Goal: Task Accomplishment & Management: Manage account settings

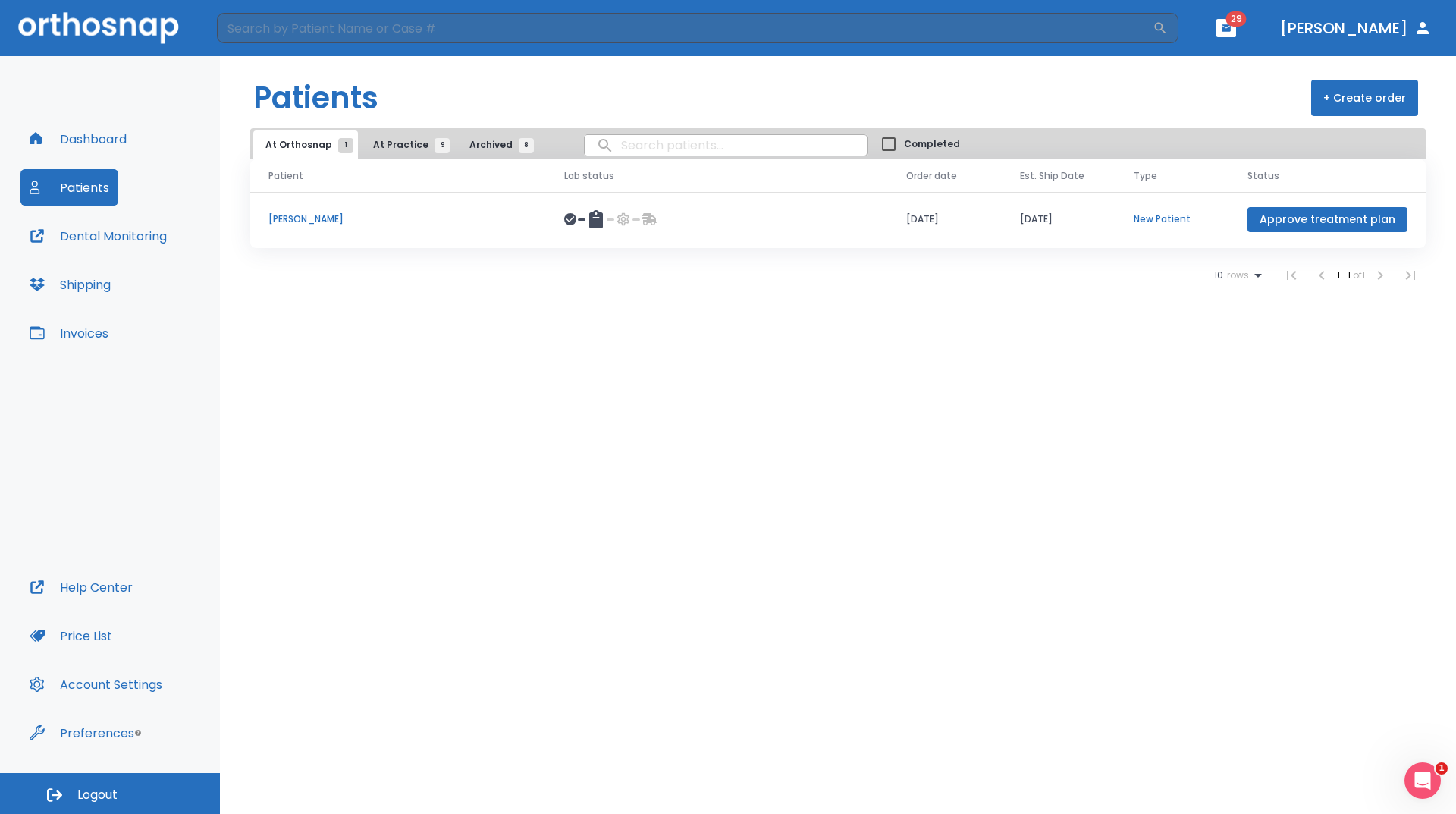
click at [400, 151] on span "At Practice 9" at bounding box center [408, 145] width 69 height 14
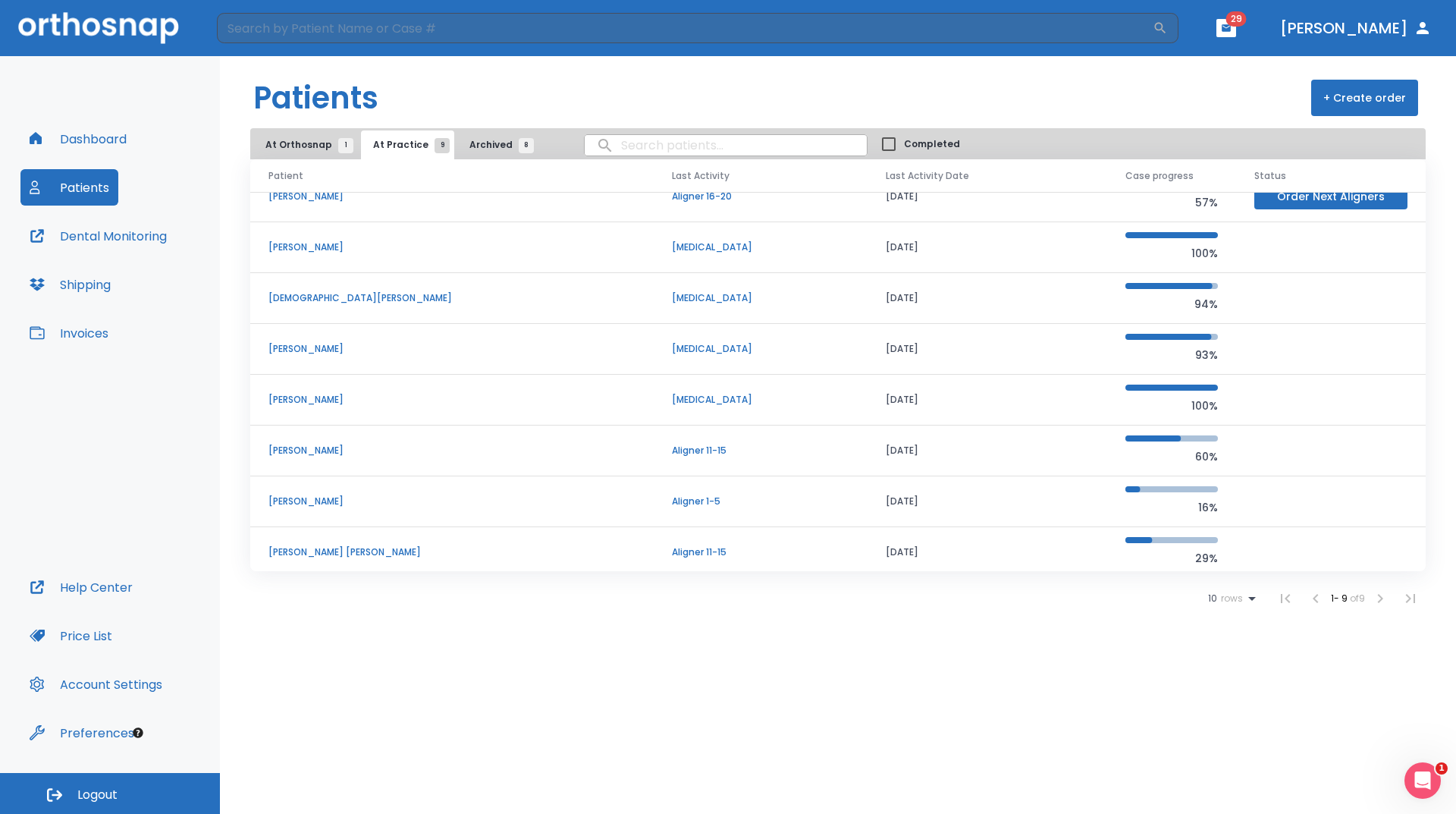
scroll to position [79, 0]
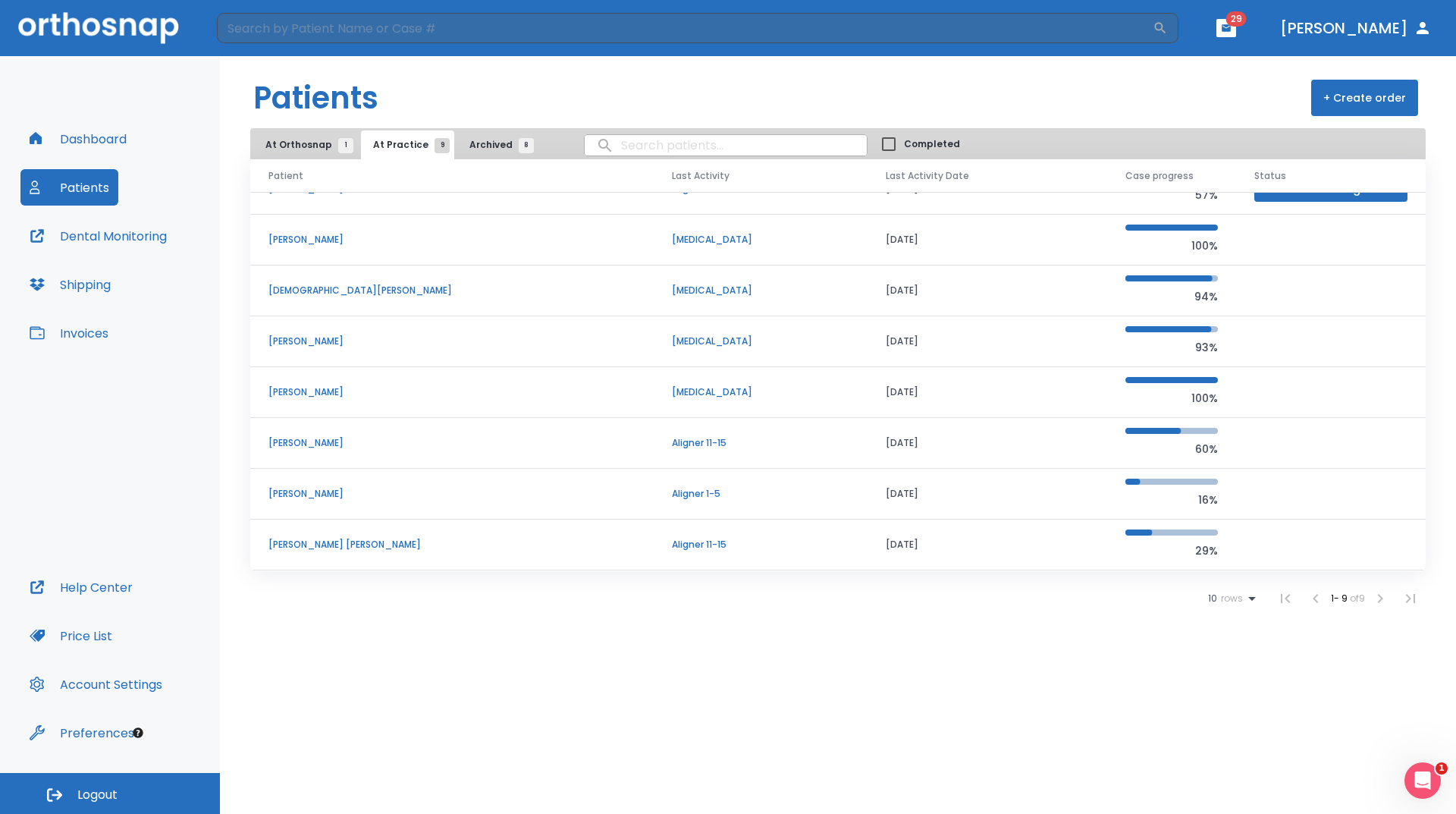
click at [321, 493] on p "[PERSON_NAME]" at bounding box center [451, 494] width 367 height 14
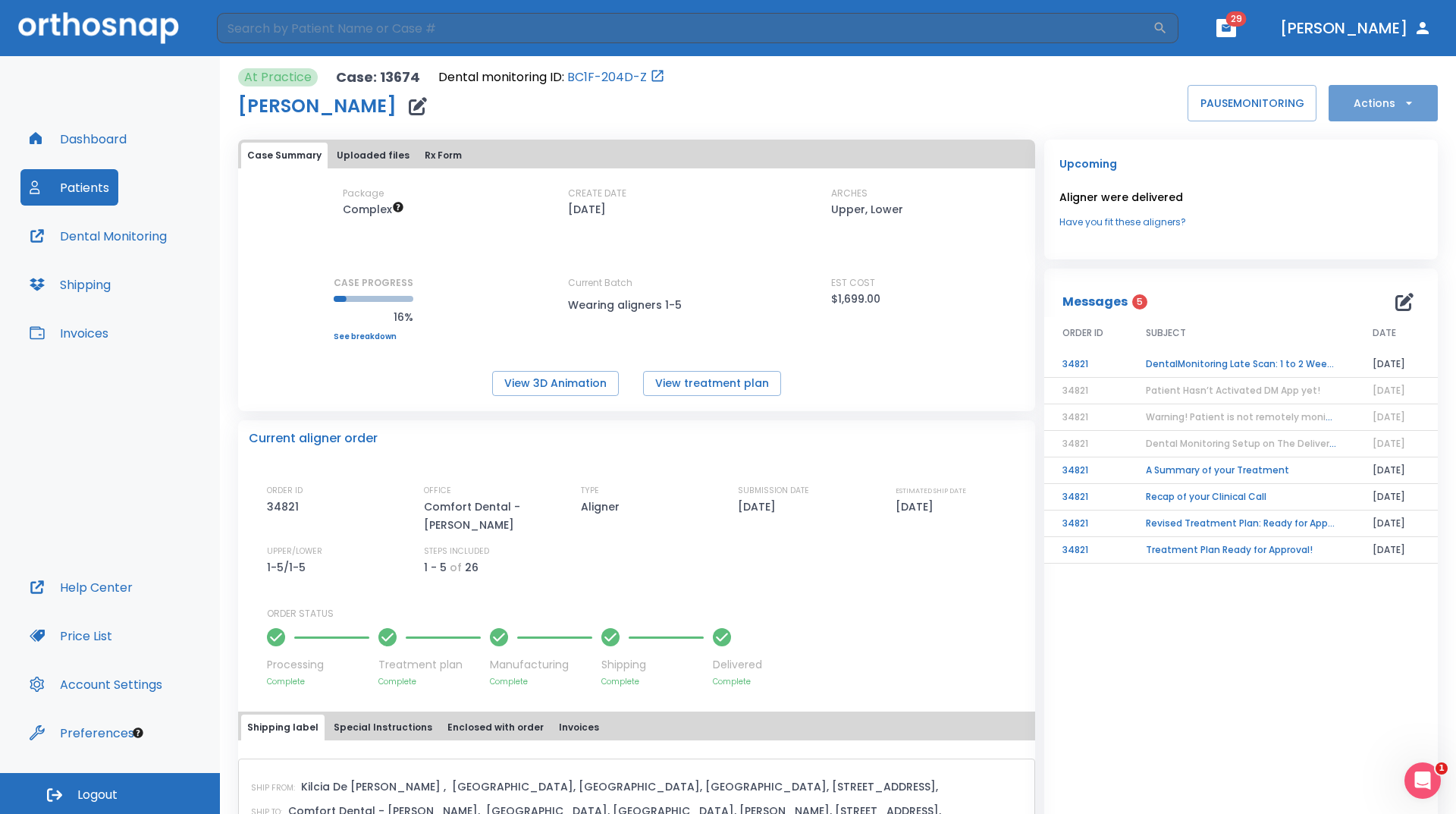
click at [1385, 103] on button "Actions" at bounding box center [1383, 103] width 109 height 37
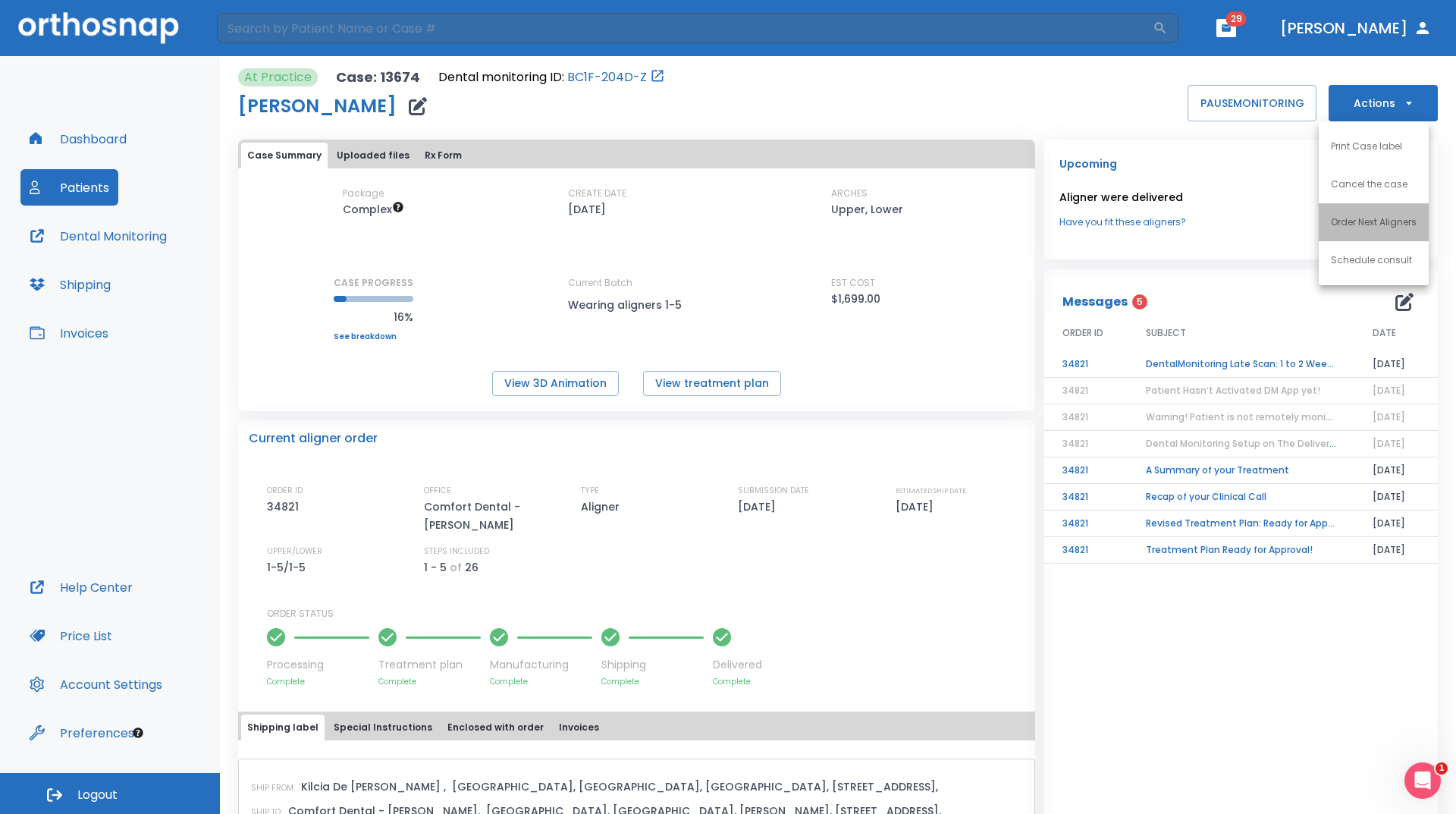
click at [1387, 232] on li "Order Next Aligners" at bounding box center [1373, 222] width 110 height 38
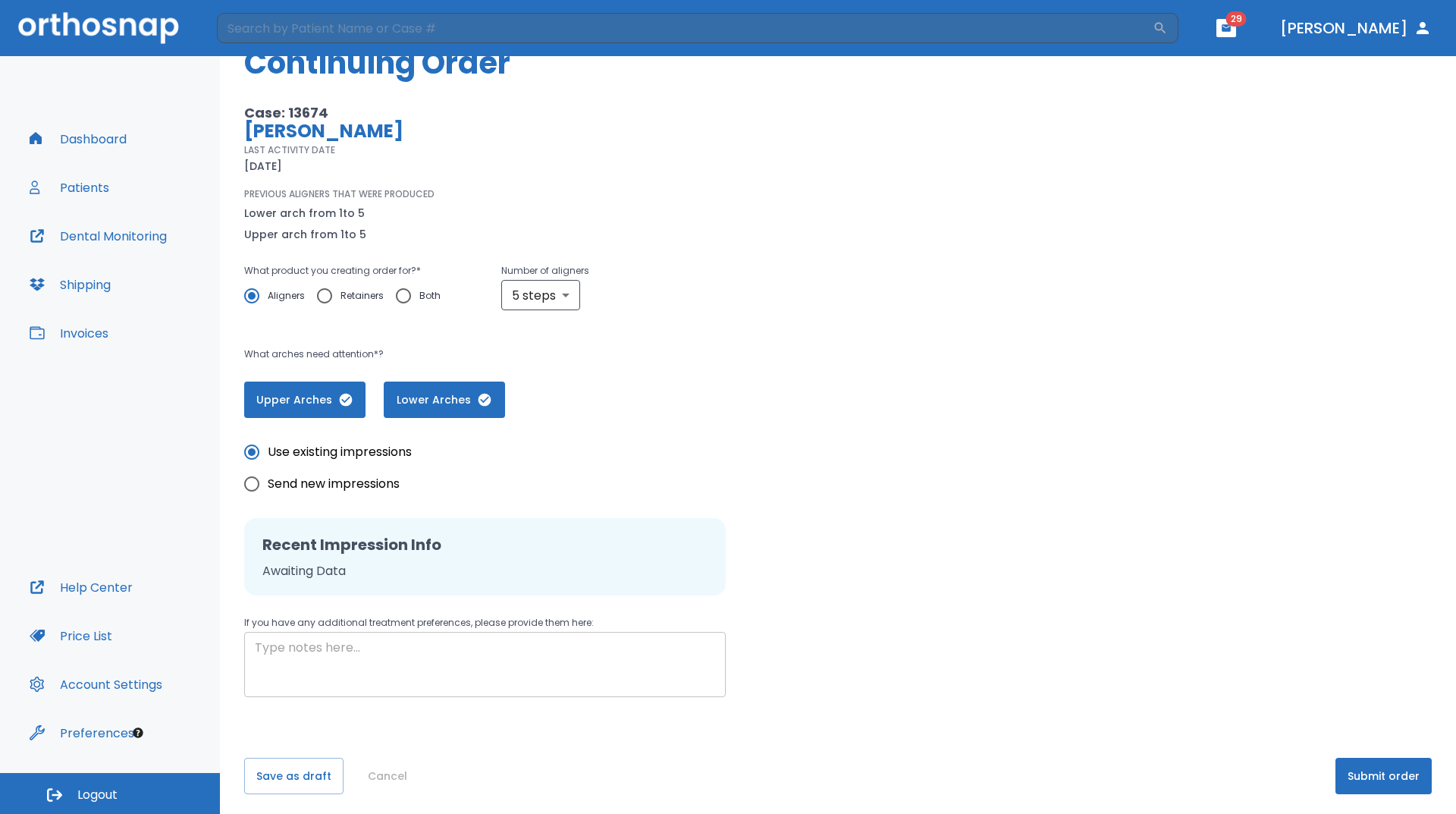
scroll to position [72, 0]
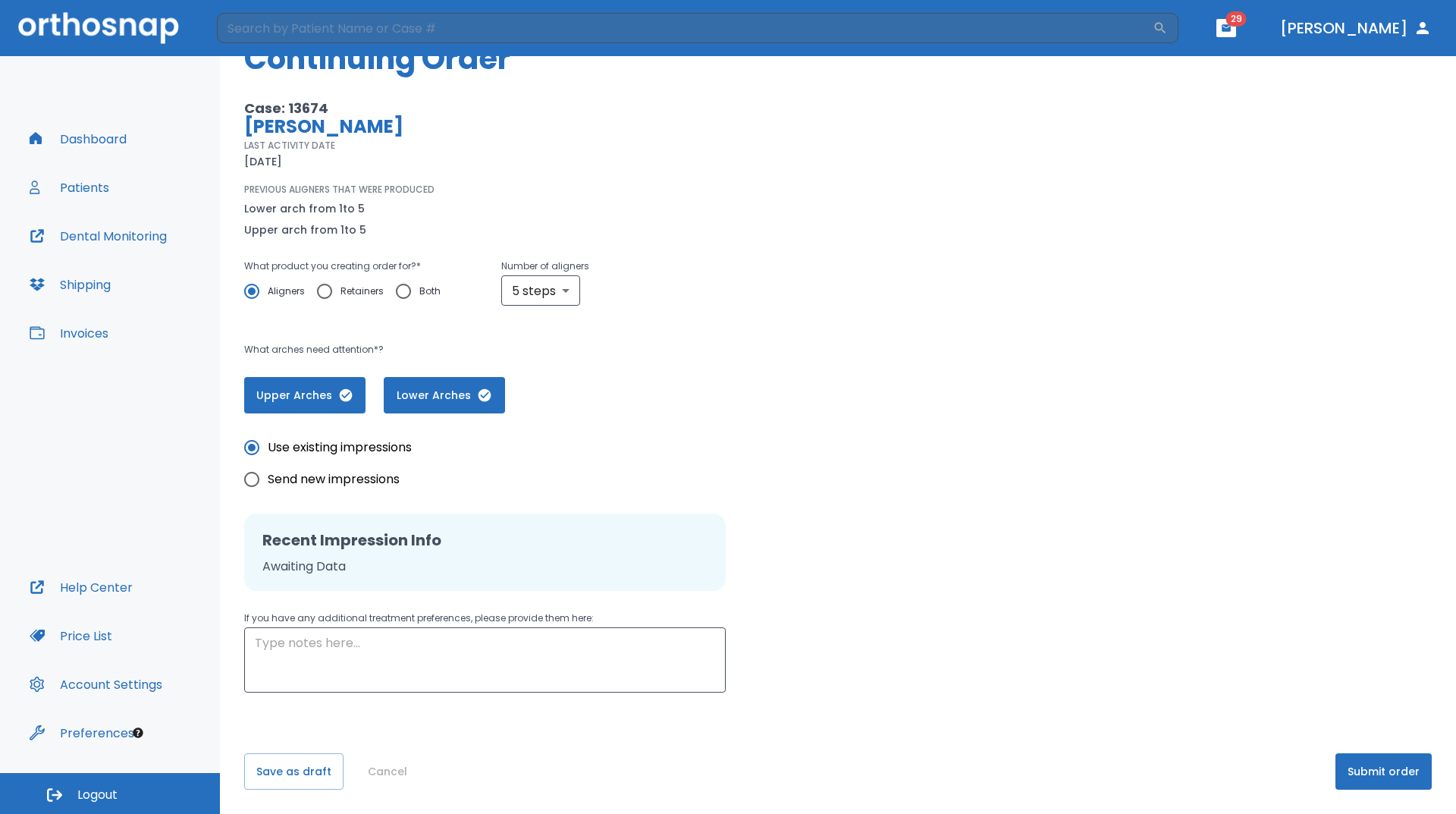
click at [1367, 768] on button "Submit order" at bounding box center [1383, 771] width 96 height 37
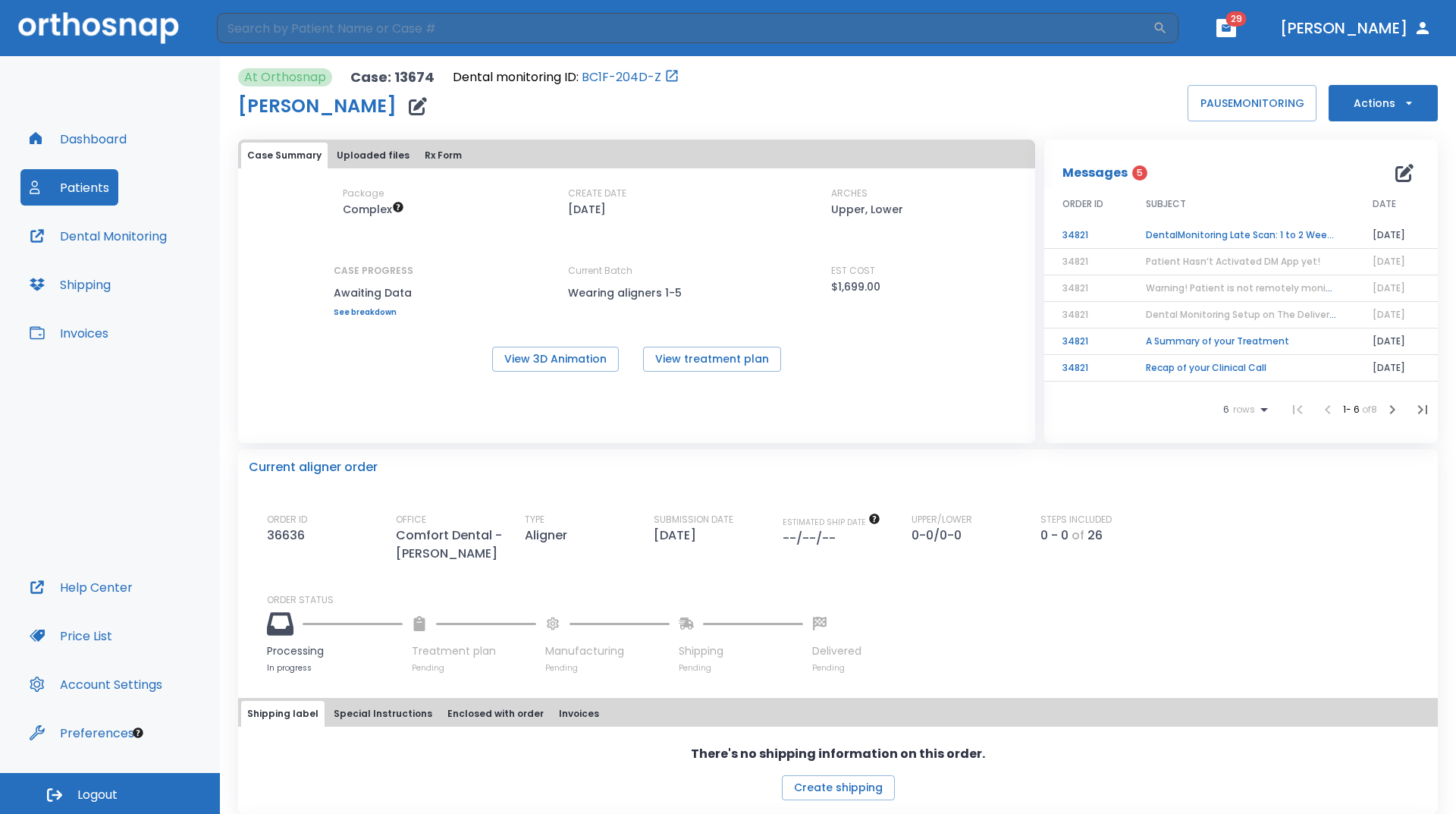
click at [96, 140] on button "Dashboard" at bounding box center [78, 139] width 115 height 37
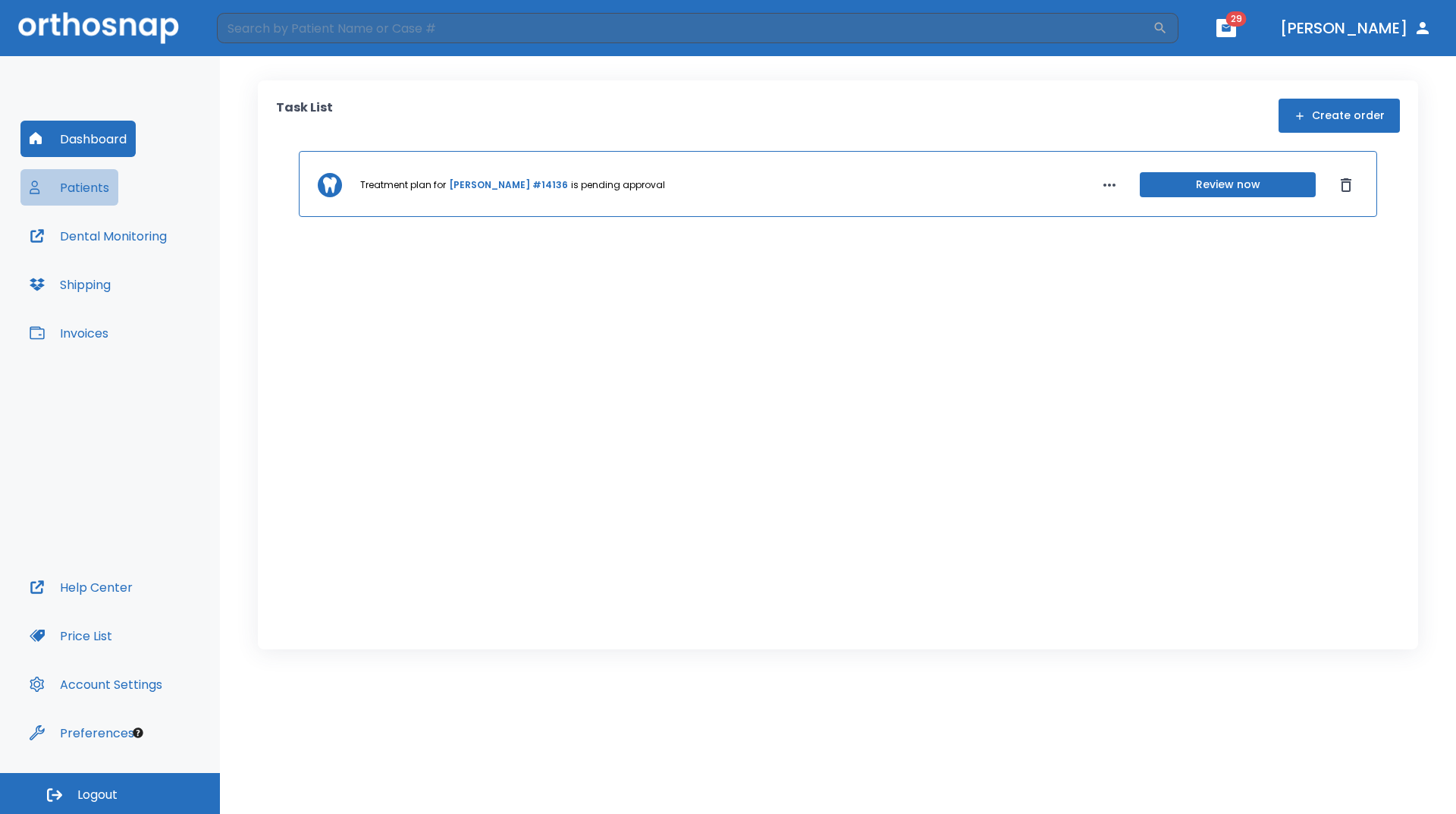
click at [80, 190] on button "Patients" at bounding box center [69, 187] width 98 height 37
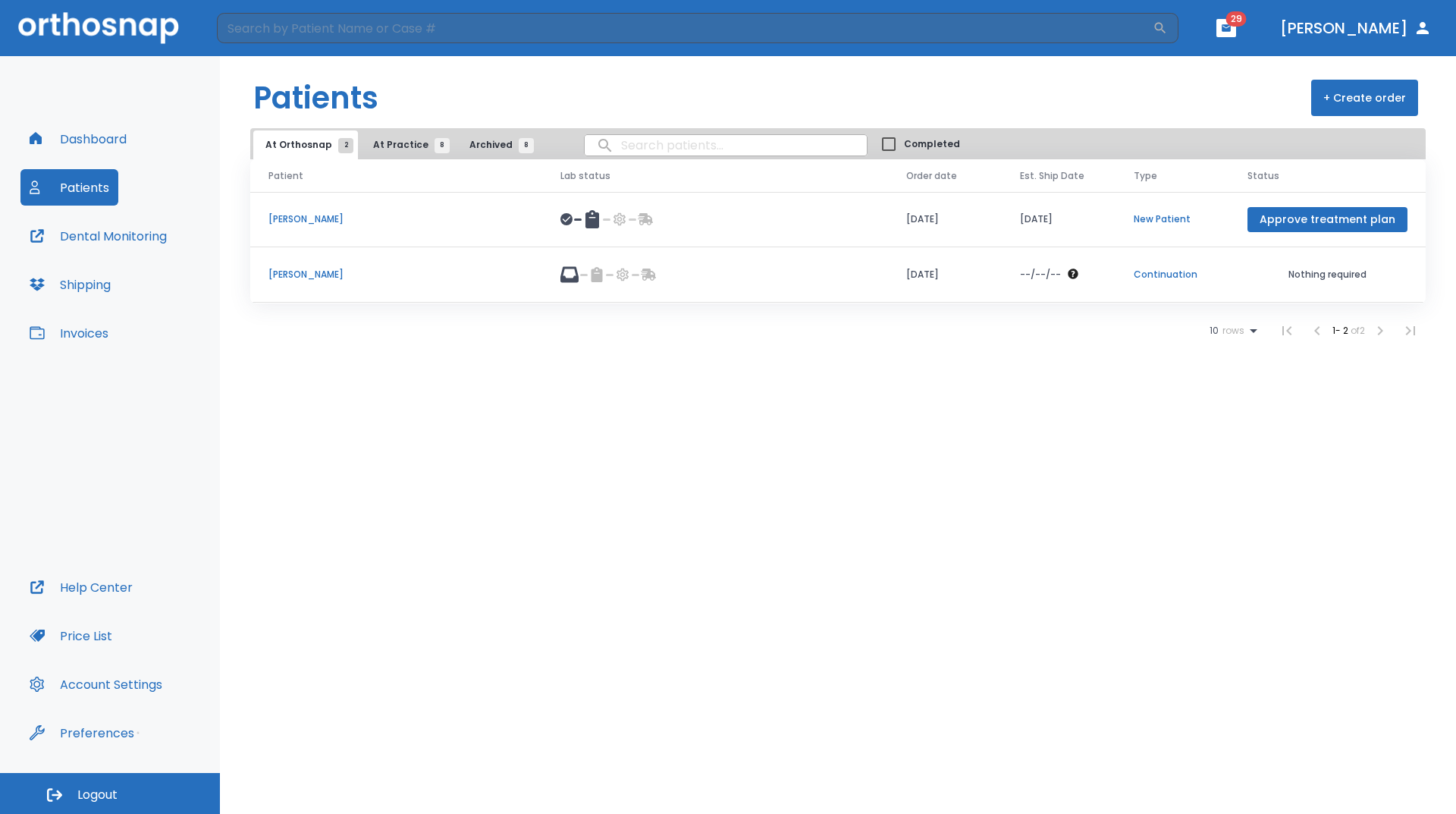
click at [395, 142] on span "At Practice 8" at bounding box center [408, 145] width 69 height 14
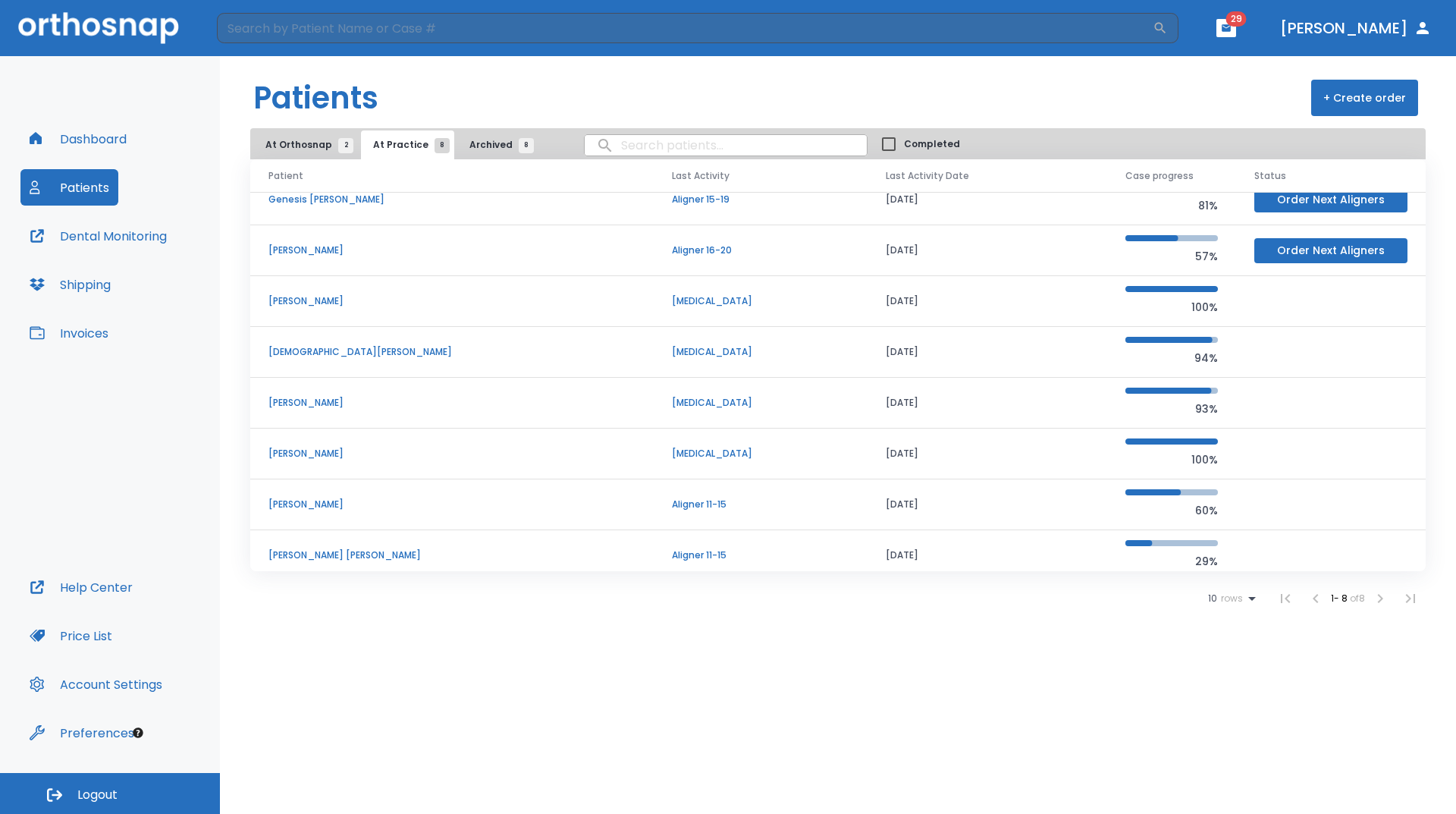
scroll to position [28, 0]
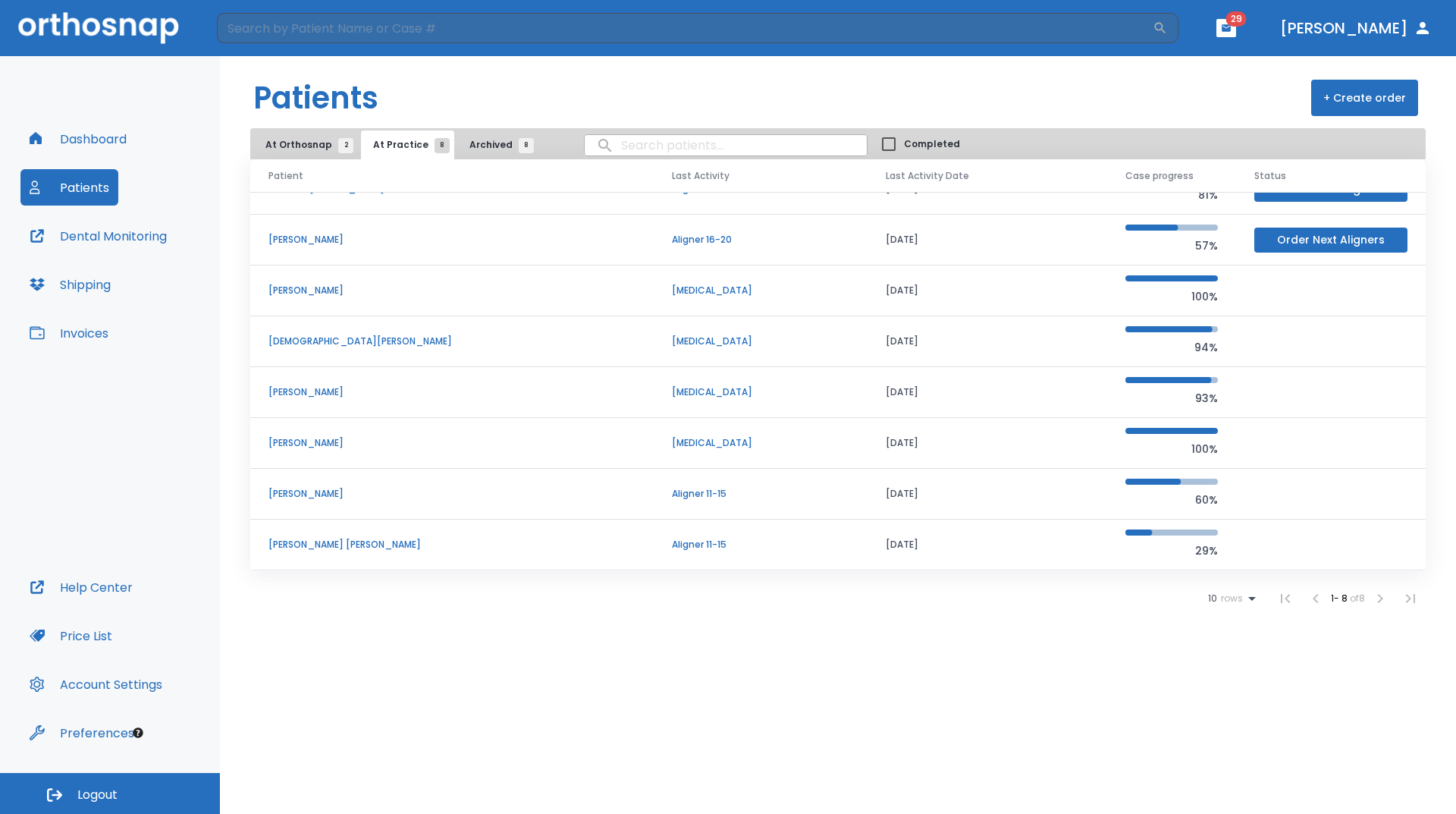
click at [672, 545] on p "Aligner 11-15" at bounding box center [761, 545] width 178 height 14
